Goal: Book appointment/travel/reservation

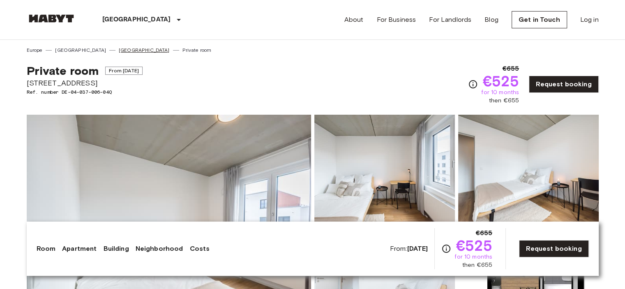
click at [119, 49] on link "[GEOGRAPHIC_DATA]" at bounding box center [144, 49] width 51 height 7
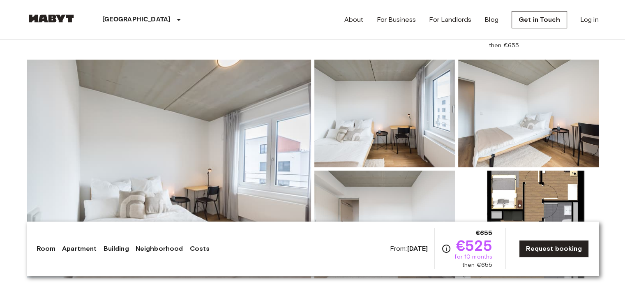
scroll to position [55, 0]
click at [546, 247] on link "Request booking" at bounding box center [553, 248] width 69 height 17
click at [558, 251] on link "Request booking" at bounding box center [553, 248] width 69 height 17
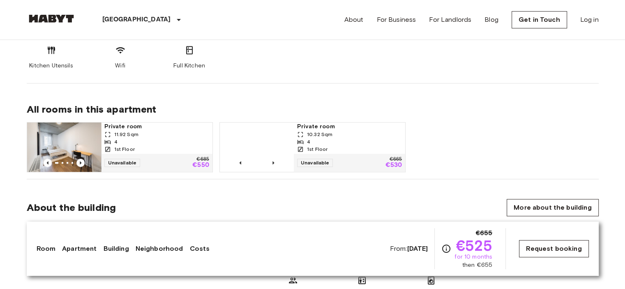
scroll to position [538, 0]
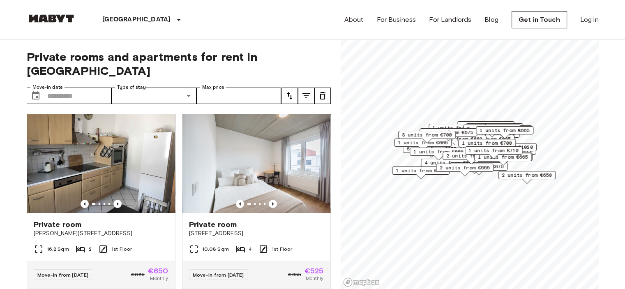
scroll to position [112, 0]
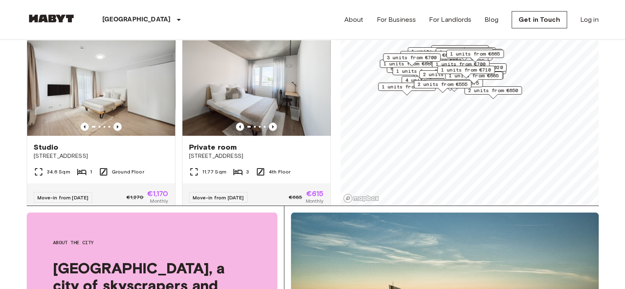
scroll to position [926, 0]
